Goal: Transaction & Acquisition: Purchase product/service

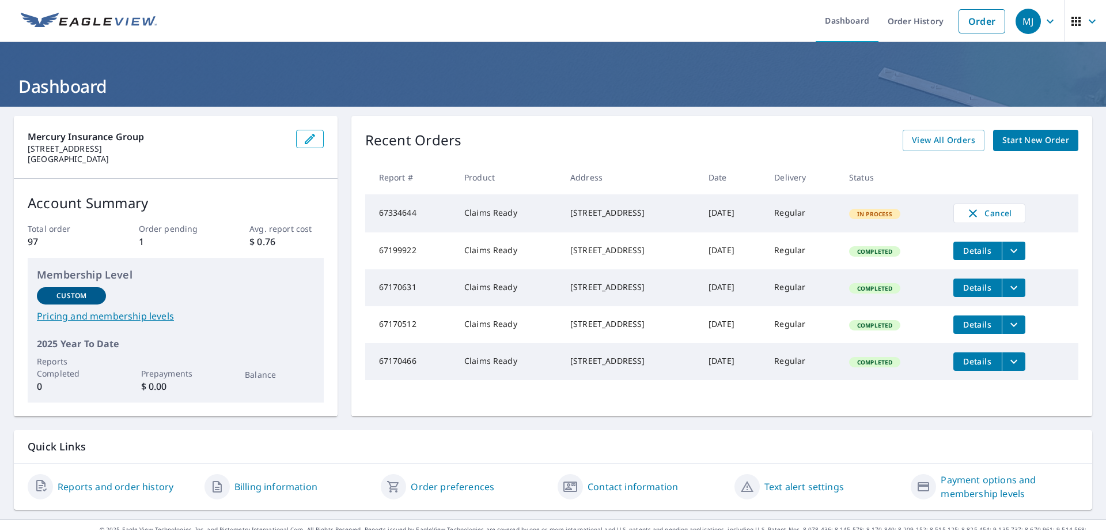
click at [1032, 139] on span "Start New Order" at bounding box center [1036, 140] width 67 height 14
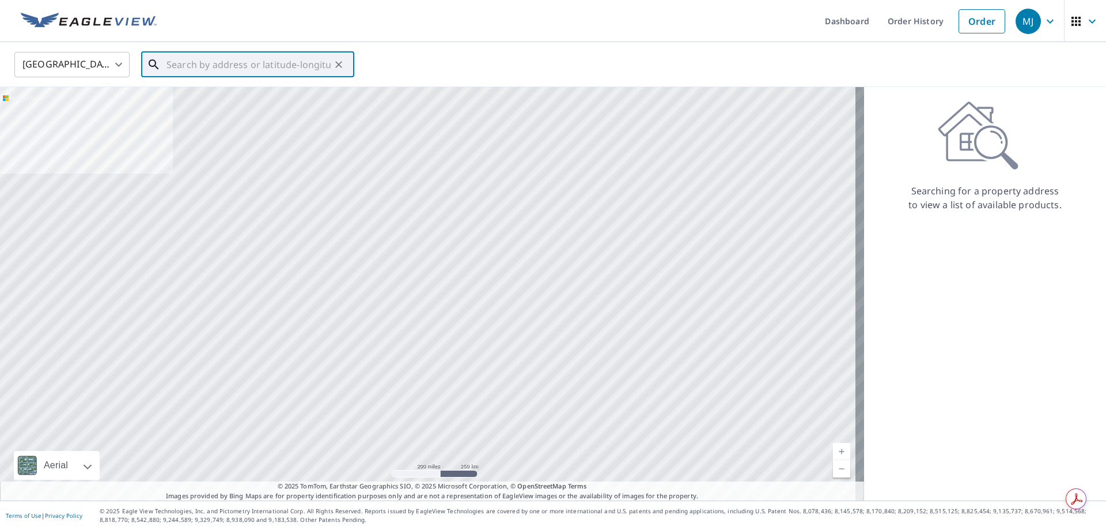
paste input "[STREET_ADDRESS]"
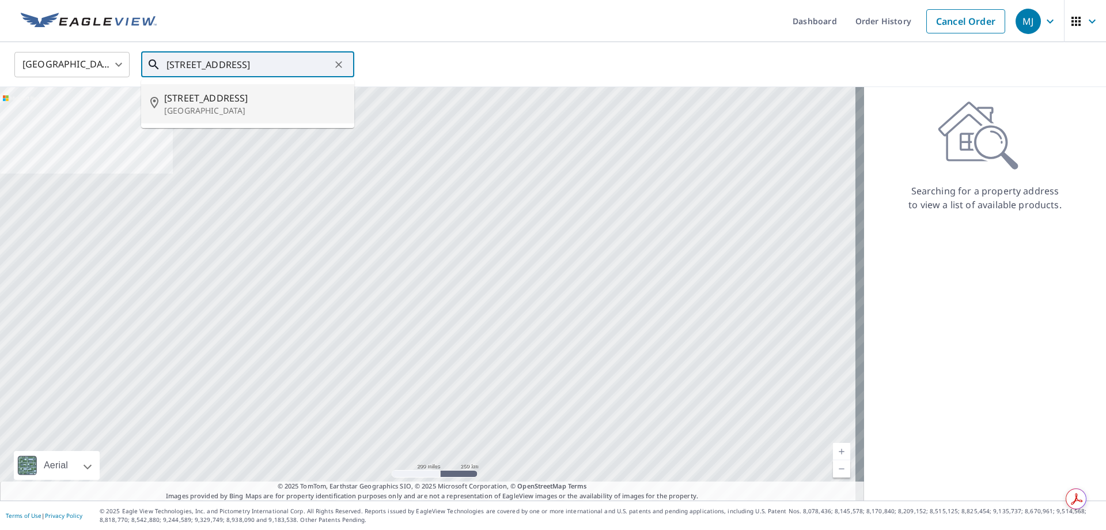
click at [256, 105] on p "[GEOGRAPHIC_DATA]" at bounding box center [254, 111] width 181 height 12
type input "[STREET_ADDRESS][PERSON_NAME]"
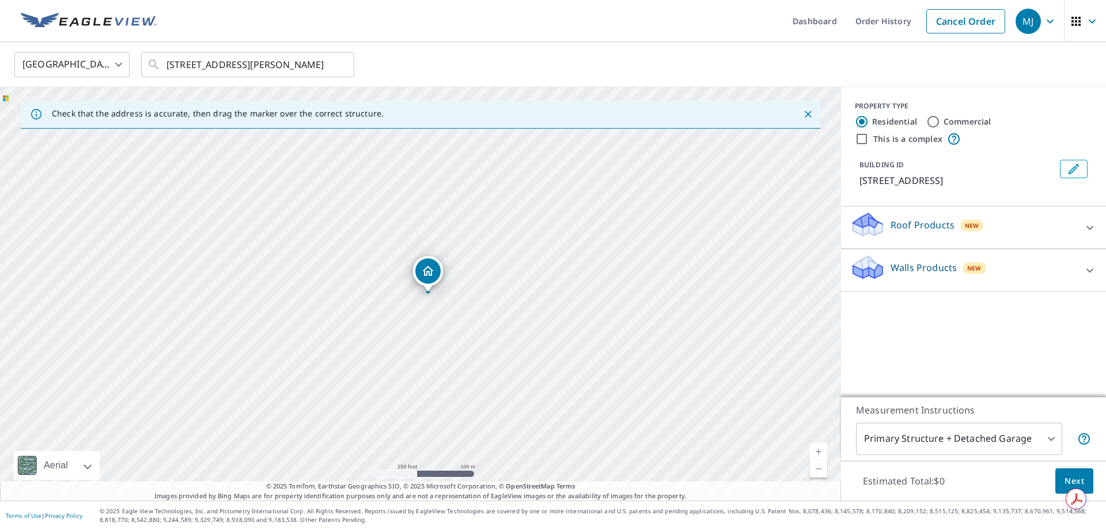
click at [934, 221] on p "Roof Products" at bounding box center [923, 225] width 64 height 14
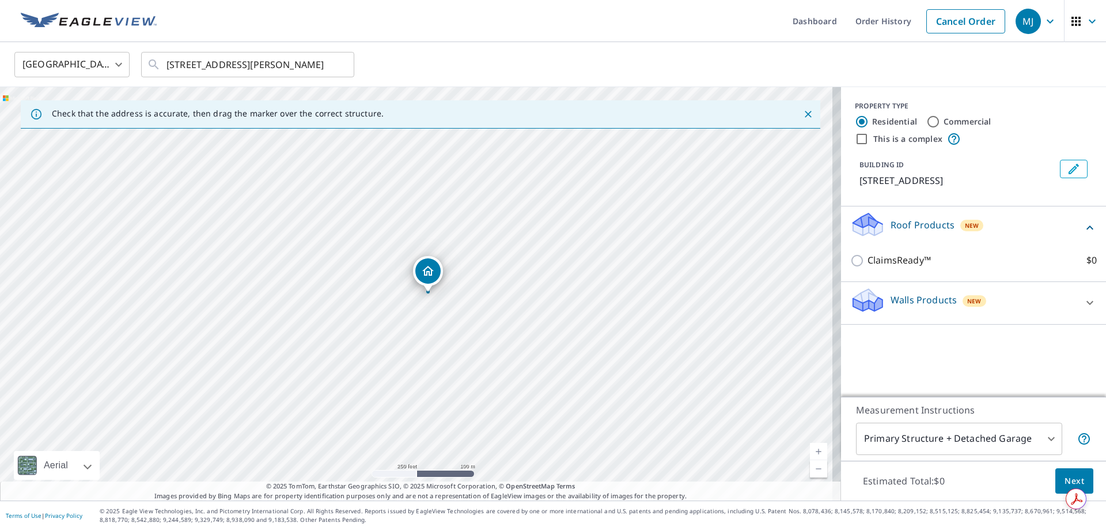
click at [871, 251] on div "ClaimsReady™ $0" at bounding box center [974, 260] width 247 height 33
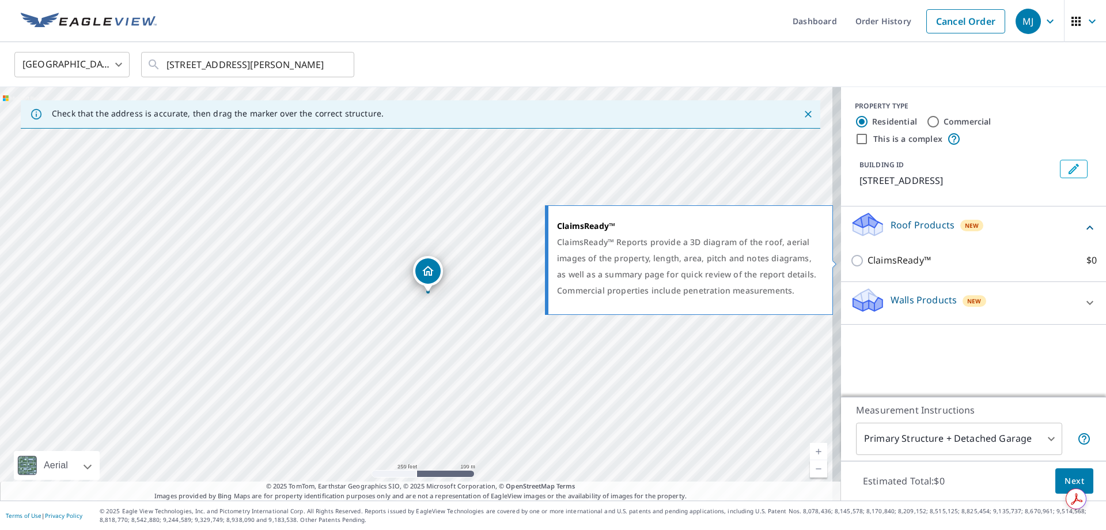
click at [879, 262] on p "ClaimsReady™" at bounding box center [899, 260] width 63 height 14
click at [868, 262] on input "ClaimsReady™ $0" at bounding box center [859, 261] width 17 height 14
checkbox input "true"
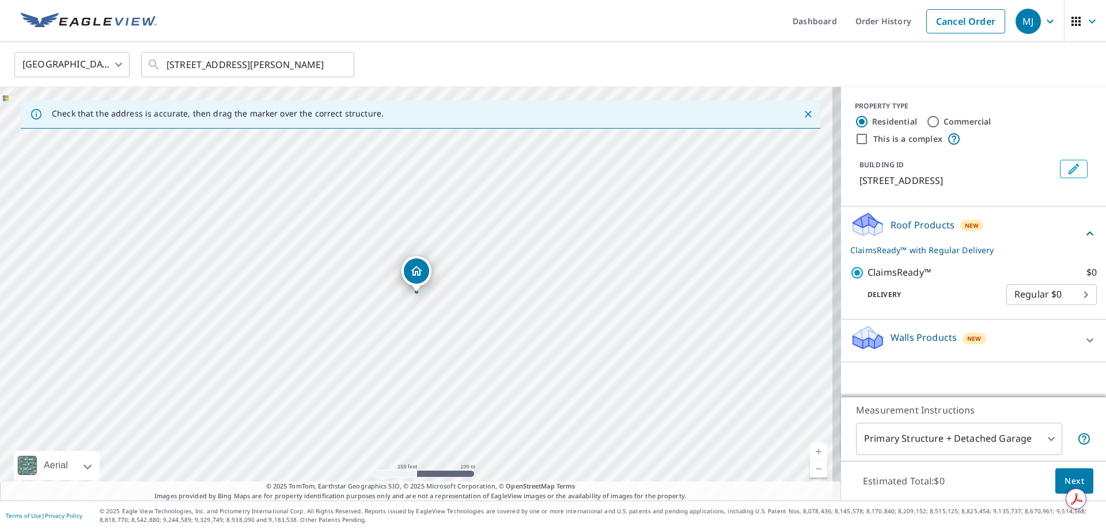
click at [981, 440] on body "MJ MJ Dashboard Order History Cancel Order MJ United States [GEOGRAPHIC_DATA] ​…" at bounding box center [553, 265] width 1106 height 530
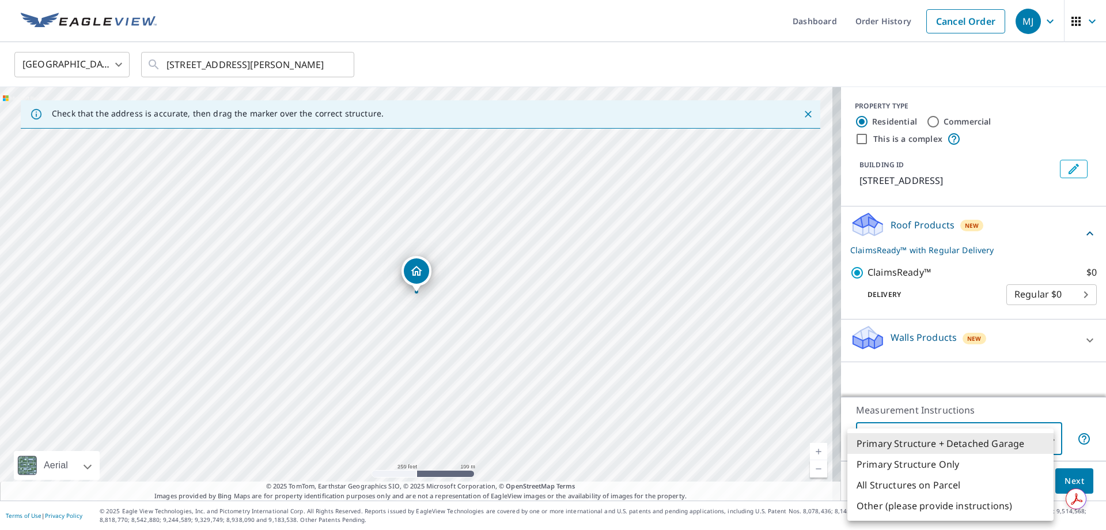
click at [947, 468] on li "Primary Structure Only" at bounding box center [951, 464] width 206 height 21
type input "2"
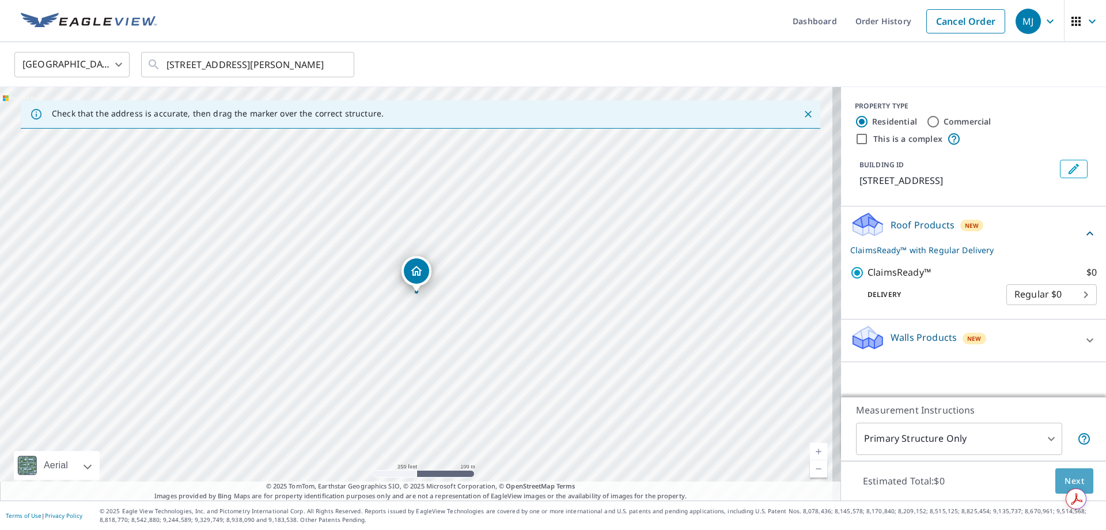
click at [1065, 481] on span "Next" at bounding box center [1075, 481] width 20 height 14
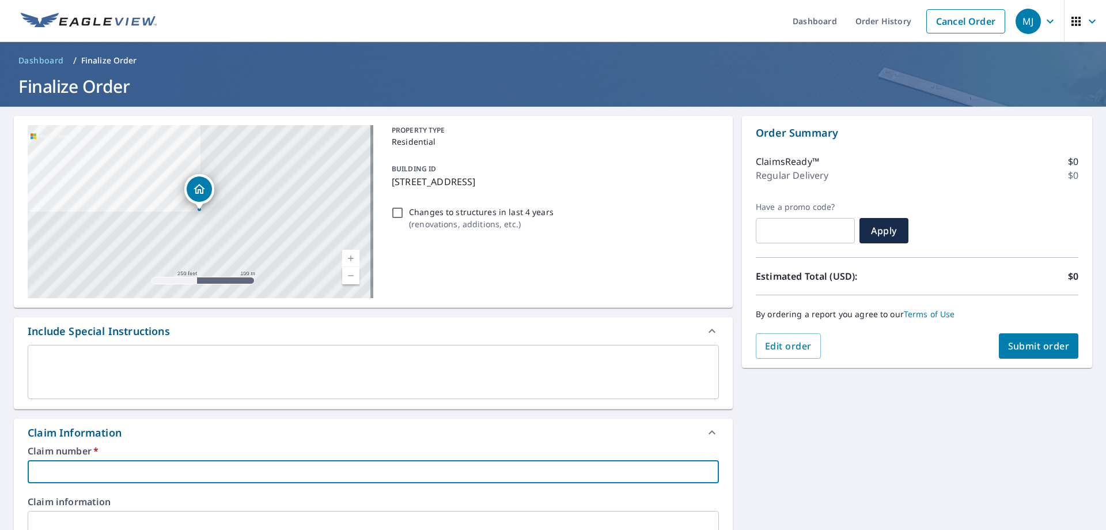
paste input "TXHO-00041544"
type input "TXHO-00041544"
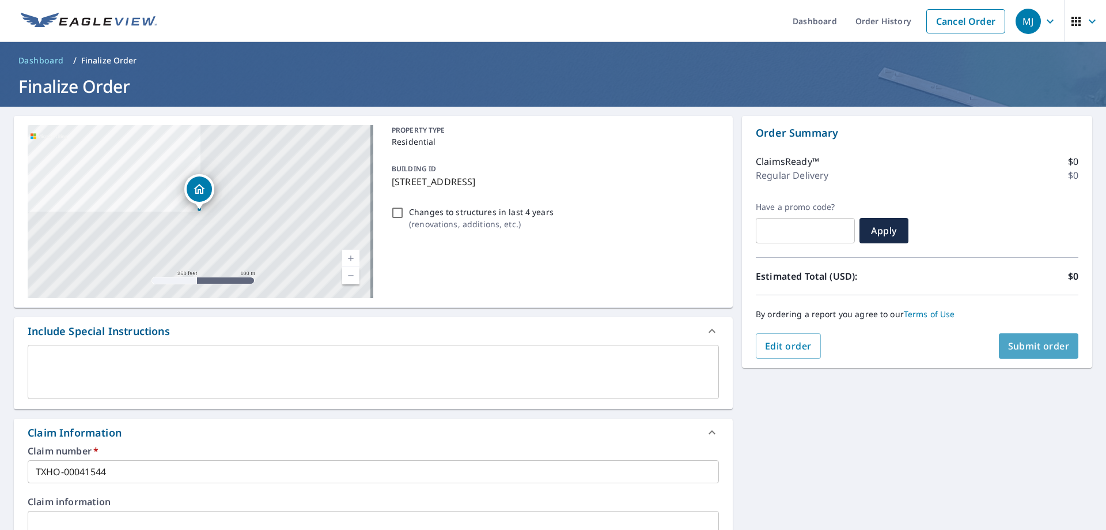
click at [1031, 353] on button "Submit order" at bounding box center [1039, 345] width 80 height 25
